Goal: Task Accomplishment & Management: Manage account settings

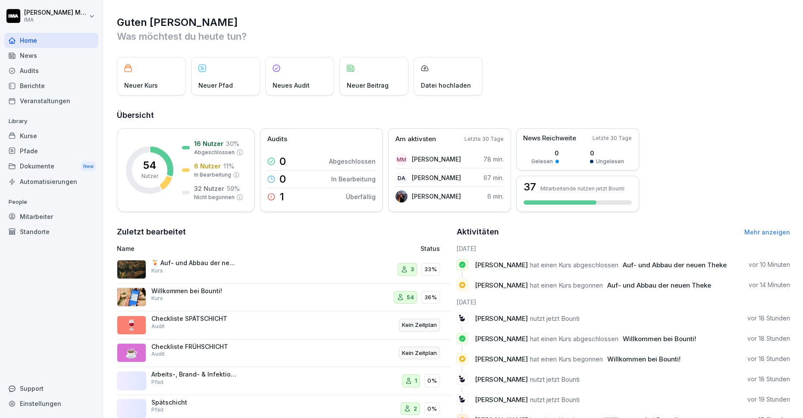
click at [49, 220] on div "Mitarbeiter" at bounding box center [51, 216] width 94 height 15
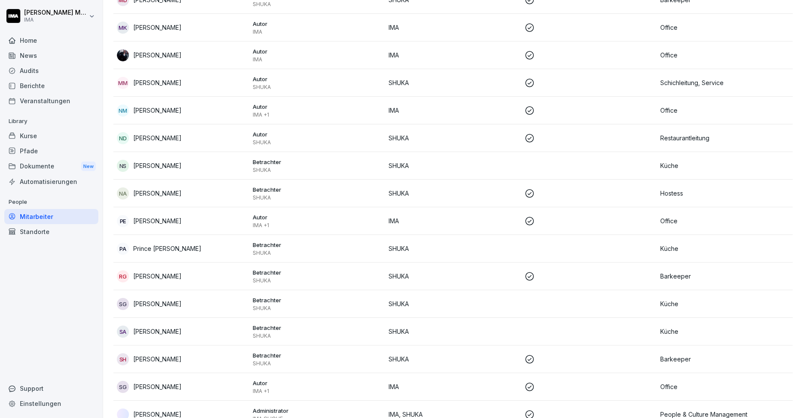
scroll to position [940, 0]
click at [153, 166] on p "[PERSON_NAME]" at bounding box center [157, 164] width 48 height 9
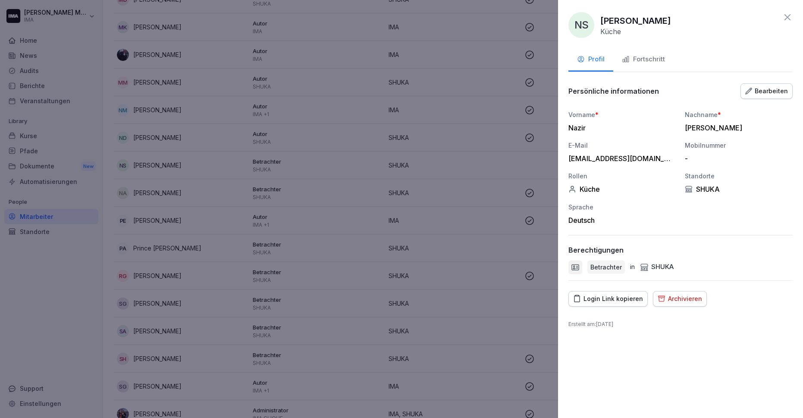
click at [606, 294] on div "Login Link kopieren" at bounding box center [608, 298] width 70 height 9
click at [786, 16] on icon at bounding box center [788, 17] width 6 height 6
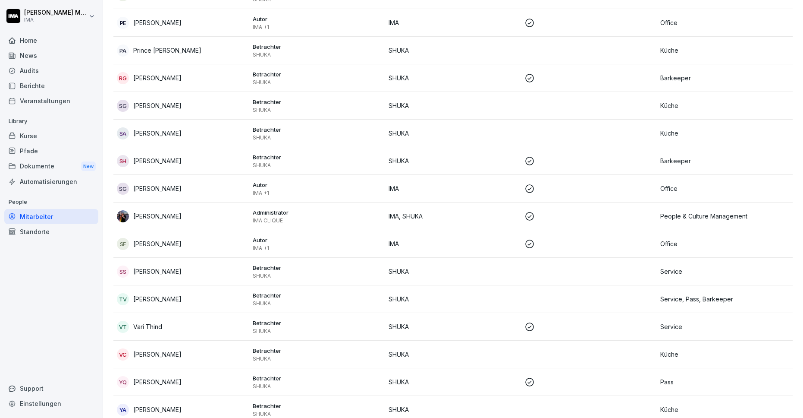
scroll to position [1212, 0]
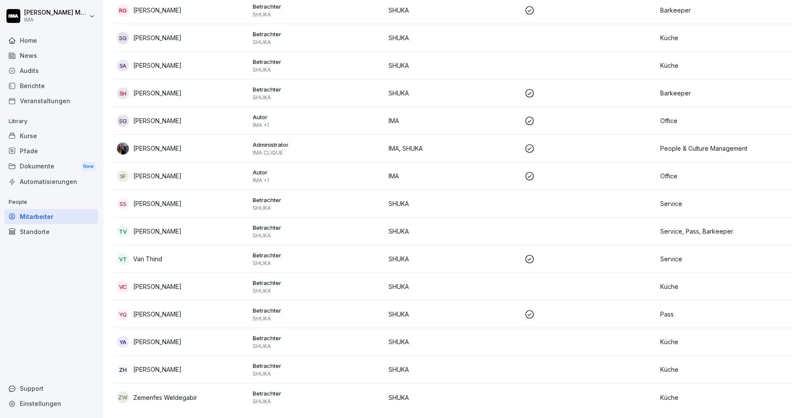
click at [155, 340] on div "YA Youssef Aissaoui" at bounding box center [181, 342] width 129 height 12
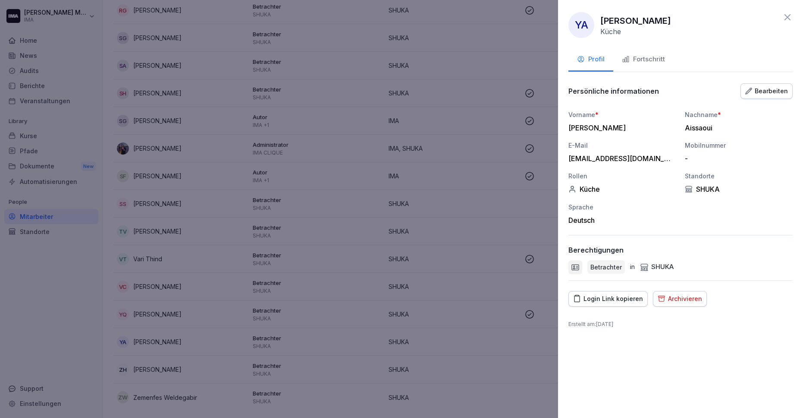
click at [778, 88] on div "Bearbeiten" at bounding box center [766, 90] width 43 height 9
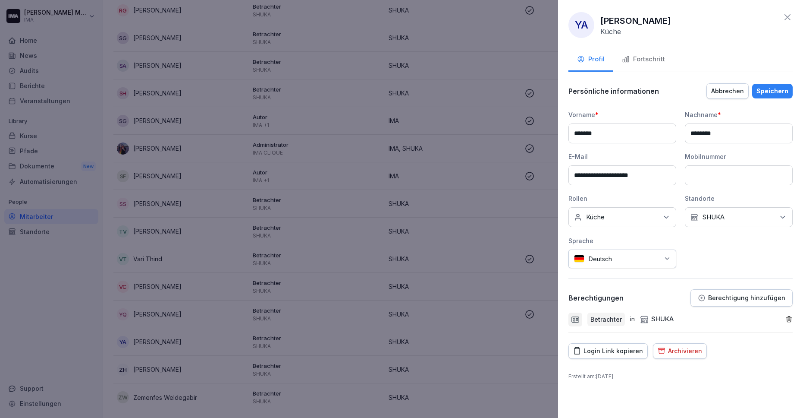
click at [666, 176] on input "**********" at bounding box center [623, 175] width 108 height 20
paste input "*"
type input "**********"
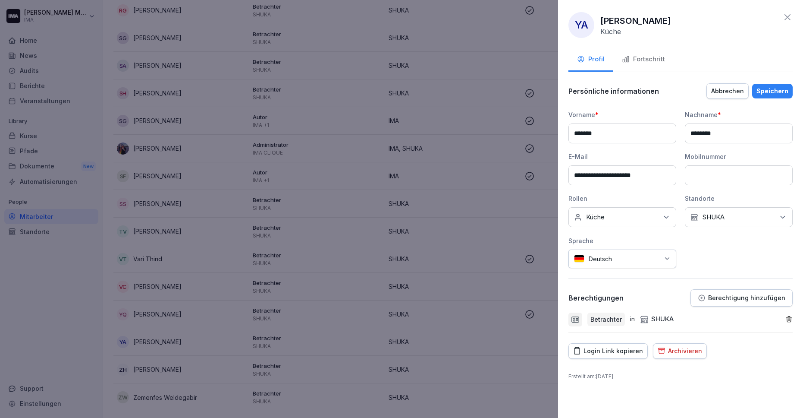
click at [774, 88] on div "Speichern" at bounding box center [773, 90] width 32 height 9
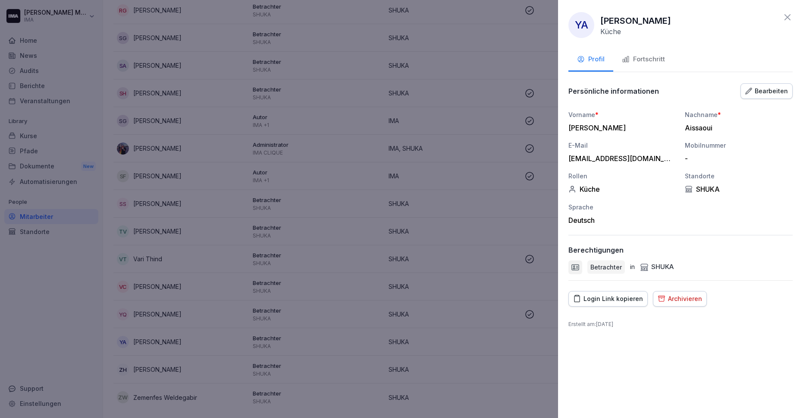
click at [792, 14] on icon at bounding box center [788, 17] width 10 height 10
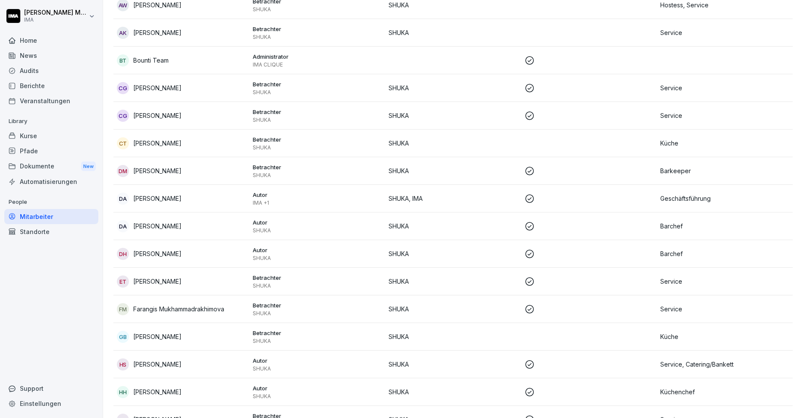
scroll to position [0, 0]
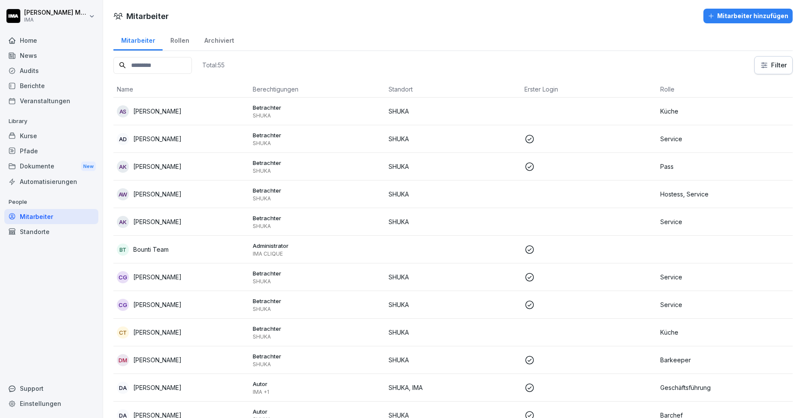
click at [28, 38] on div "Home" at bounding box center [51, 40] width 94 height 15
